Goal: Find specific page/section: Find specific page/section

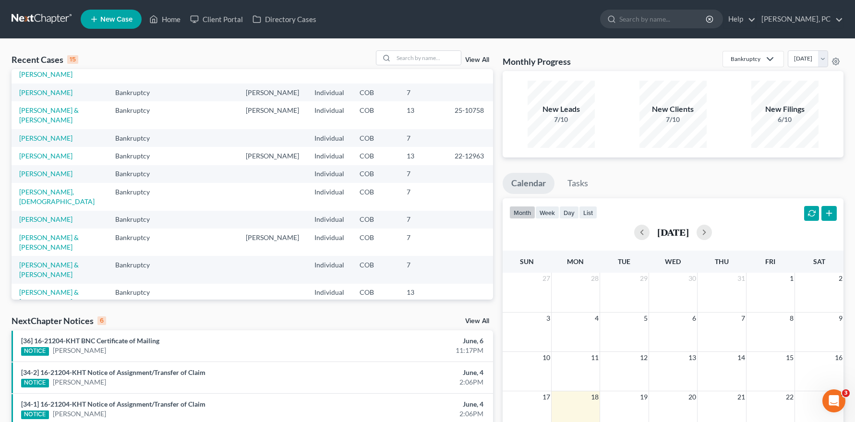
scroll to position [133, 0]
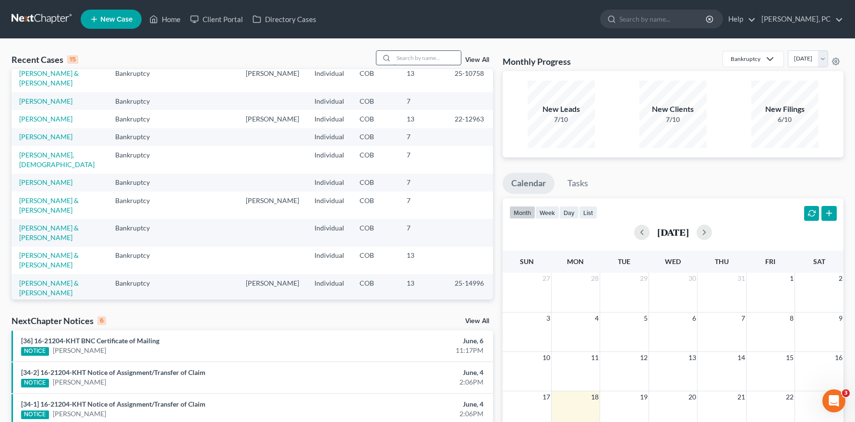
click at [410, 61] on input "search" at bounding box center [427, 58] width 67 height 14
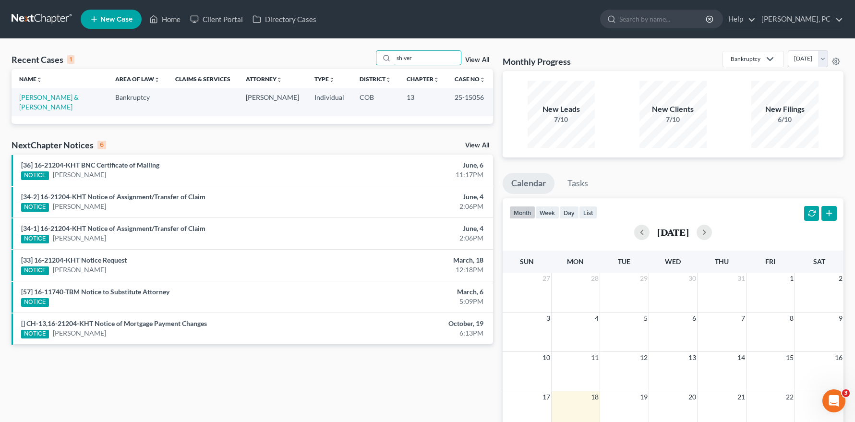
scroll to position [0, 0]
type input "shiver"
click at [75, 99] on link "[PERSON_NAME] & [PERSON_NAME]" at bounding box center [49, 102] width 60 height 18
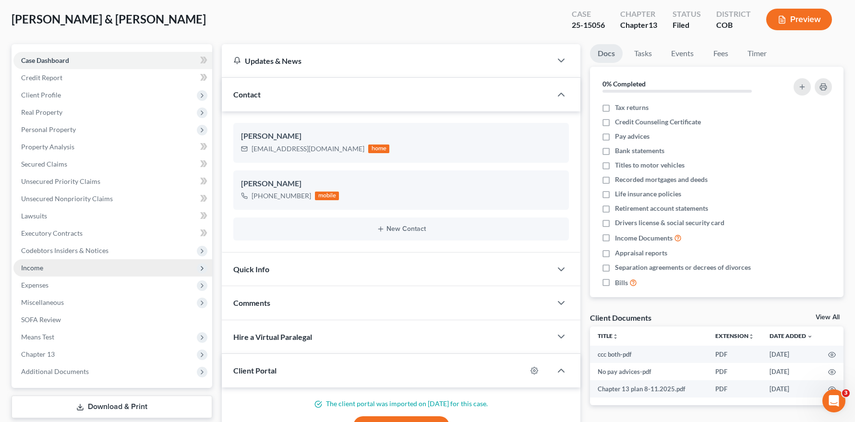
scroll to position [96, 0]
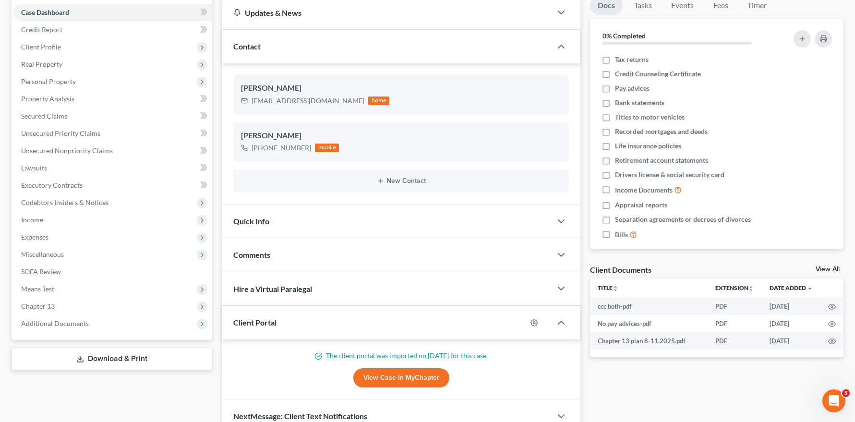
click at [394, 383] on link "View Case in MyChapter" at bounding box center [401, 377] width 96 height 19
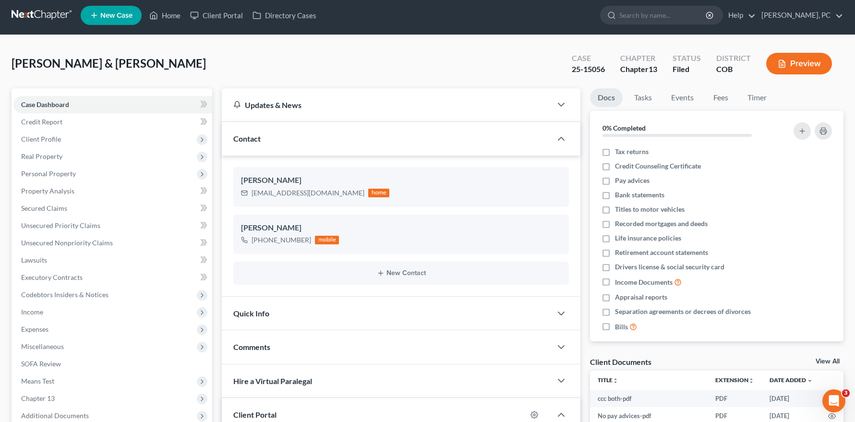
scroll to position [0, 0]
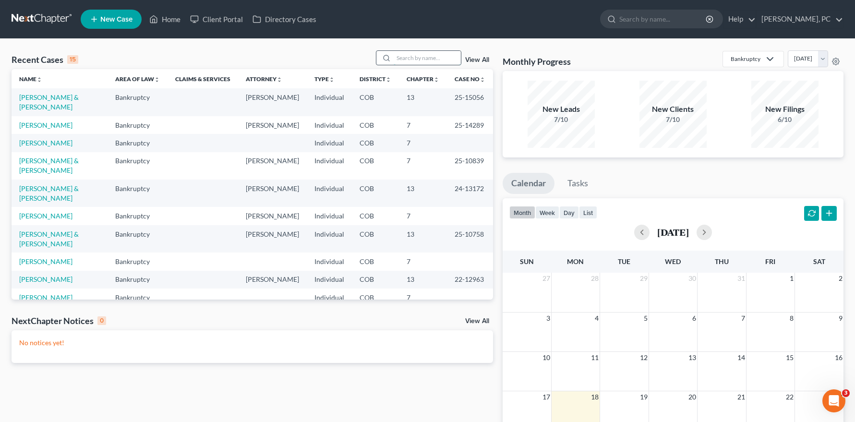
click at [417, 61] on input "search" at bounding box center [427, 58] width 67 height 14
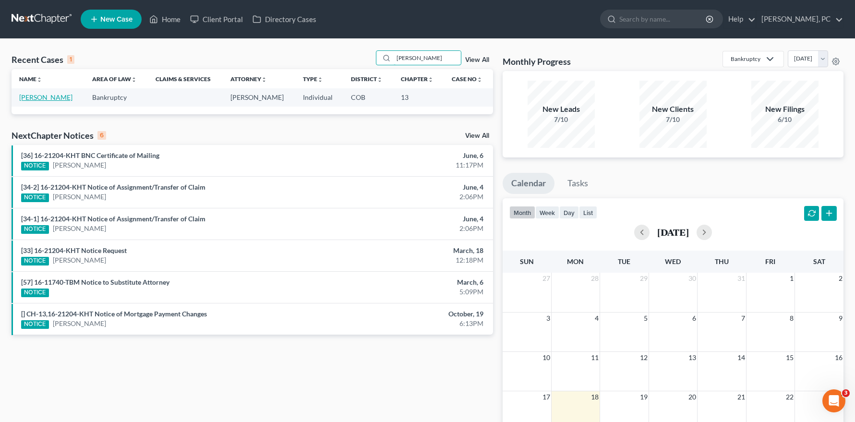
type input "burroughs"
click at [55, 95] on link "Burroughs, Timothy" at bounding box center [45, 97] width 53 height 8
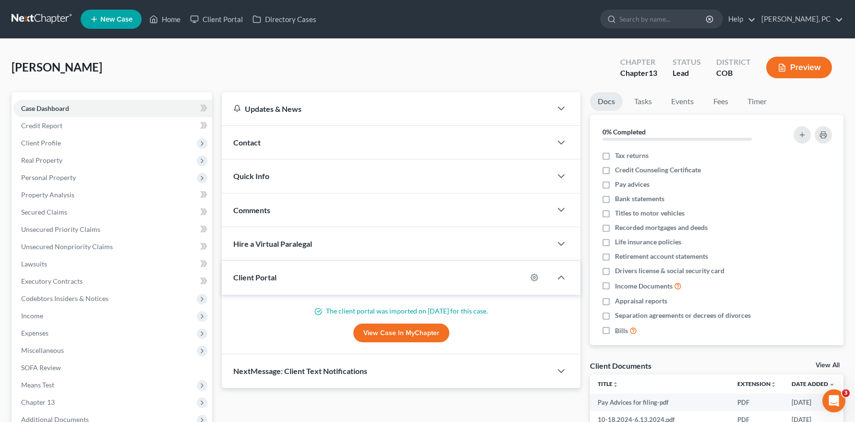
click at [373, 333] on link "View Case in MyChapter" at bounding box center [401, 333] width 96 height 19
